Goal: Transaction & Acquisition: Purchase product/service

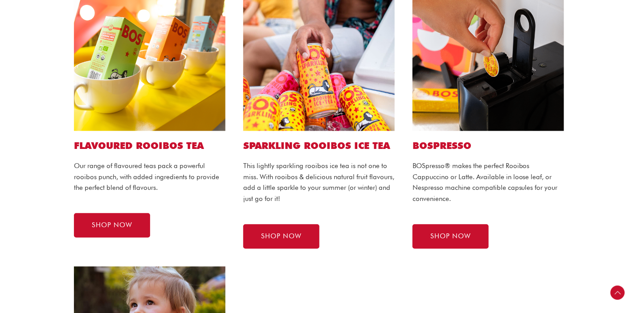
scroll to position [222, 0]
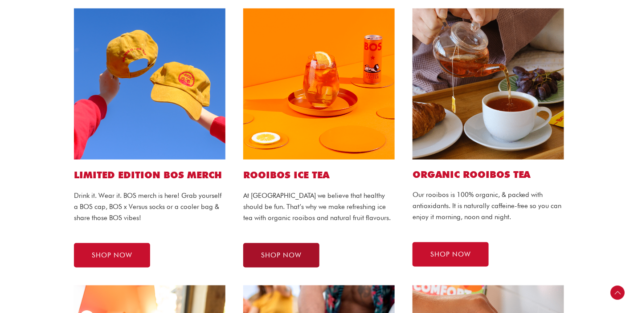
click at [274, 248] on link "SHOP NOW" at bounding box center [281, 256] width 76 height 24
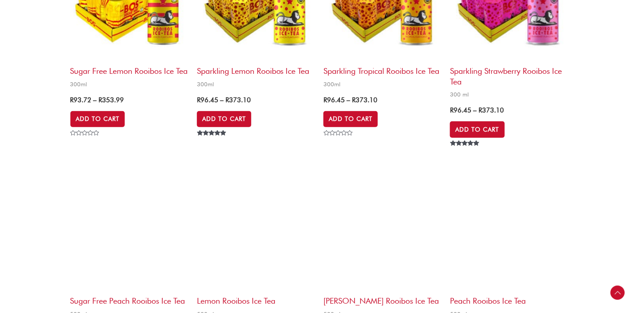
scroll to position [1113, 0]
